Goal: Task Accomplishment & Management: Manage account settings

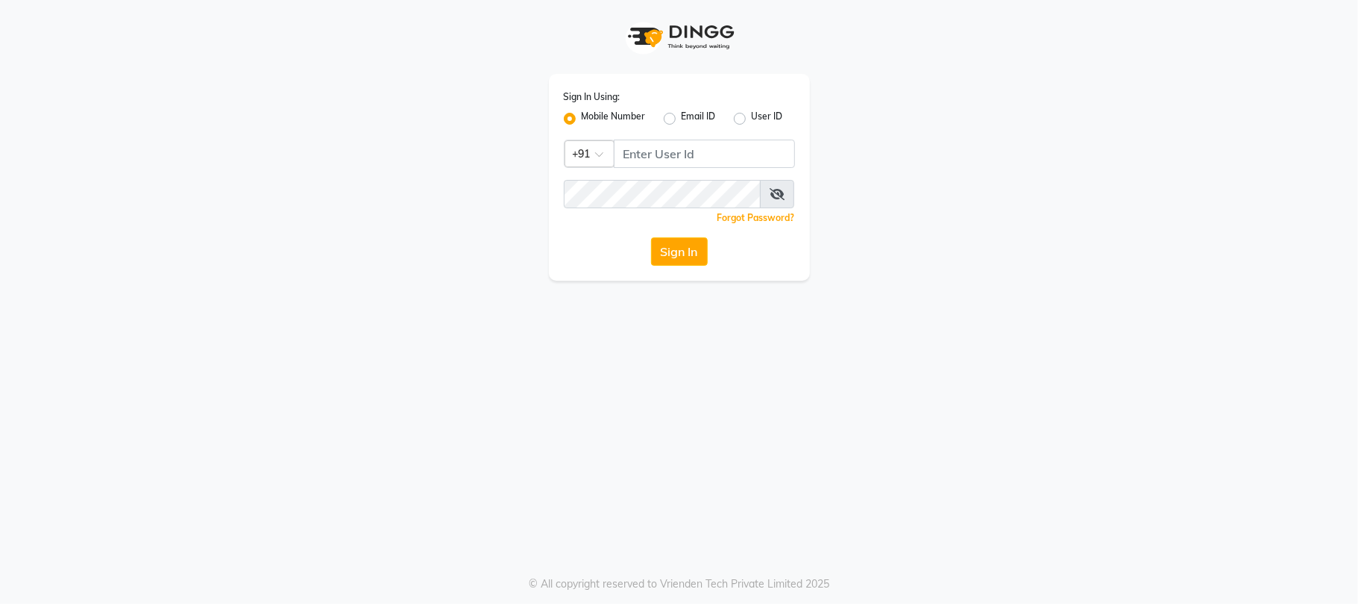
click at [744, 136] on div "Sign In Using: Mobile Number Email ID User ID Country Code × +91 Remember me Fo…" at bounding box center [679, 177] width 261 height 207
click at [743, 154] on input "Username" at bounding box center [704, 154] width 181 height 28
type input "9881786099"
click at [651, 237] on button "Sign In" at bounding box center [679, 251] width 57 height 28
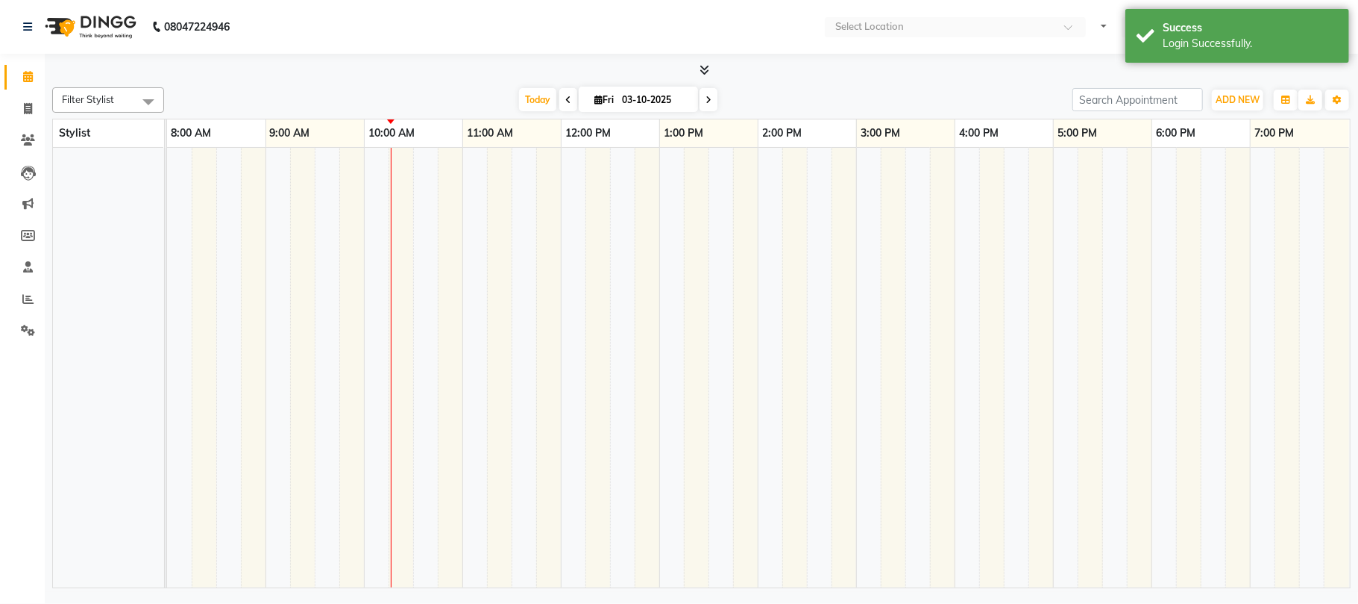
select select "en"
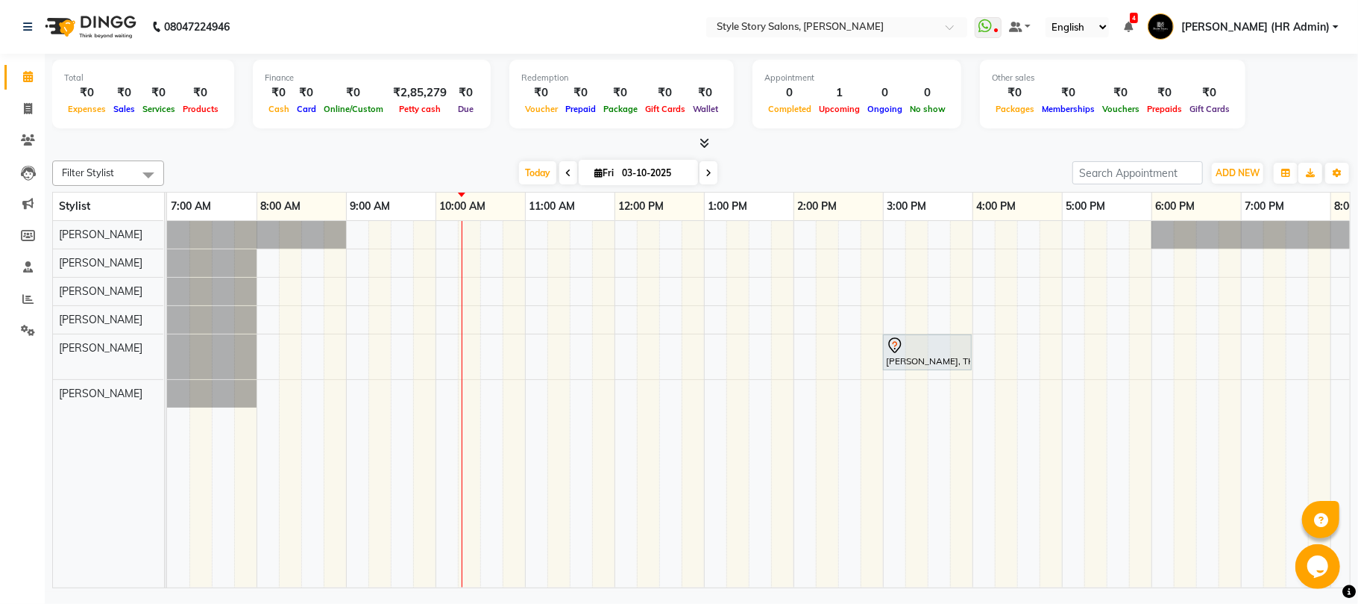
click at [645, 175] on input "03-10-2025" at bounding box center [655, 173] width 75 height 22
select select "10"
select select "2025"
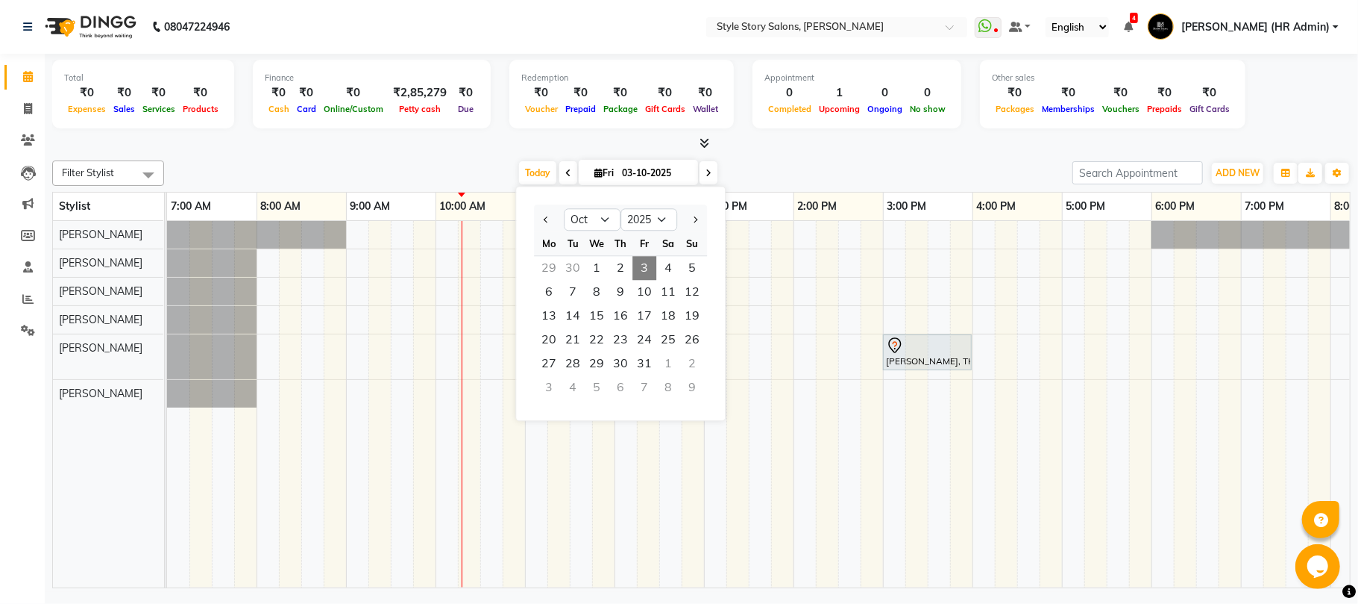
click at [565, 172] on icon at bounding box center [568, 173] width 6 height 9
type input "02-10-2025"
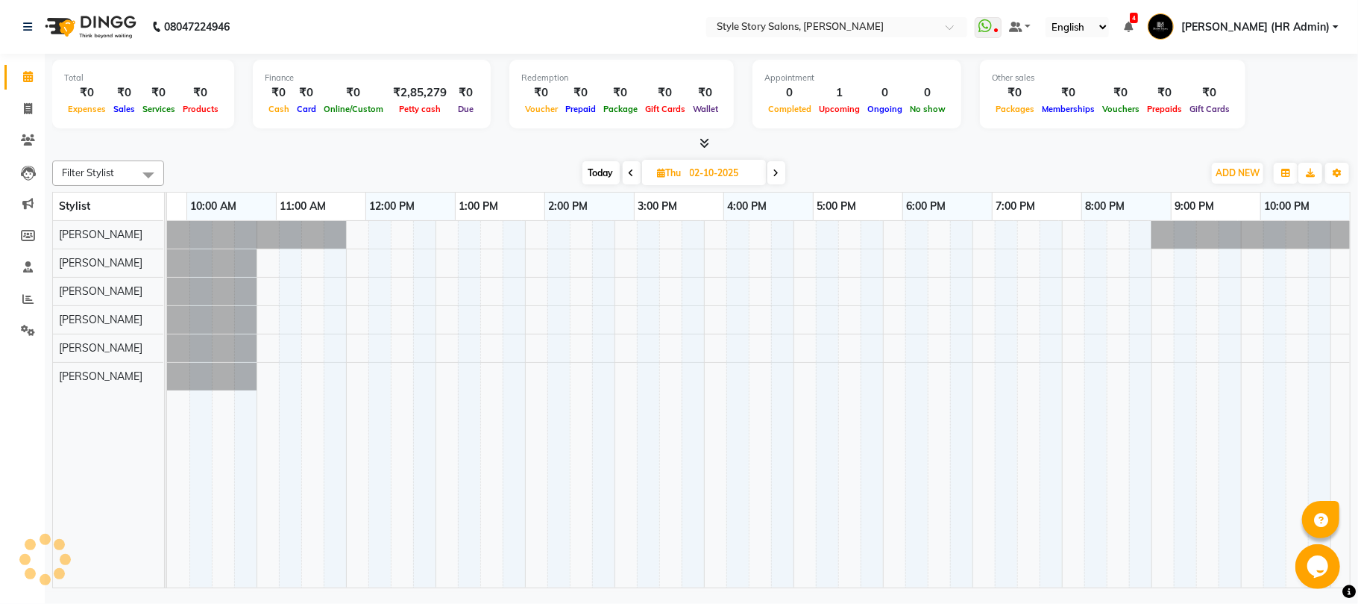
scroll to position [0, 249]
